Goal: Find specific page/section: Find specific page/section

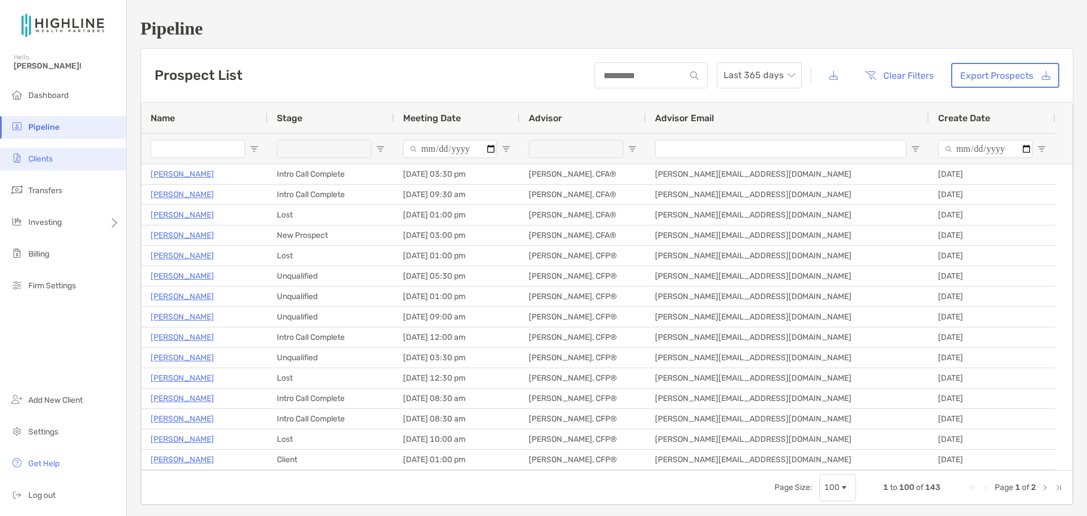
click at [36, 157] on span "Clients" at bounding box center [40, 159] width 24 height 10
